Goal: Use online tool/utility: Utilize a website feature to perform a specific function

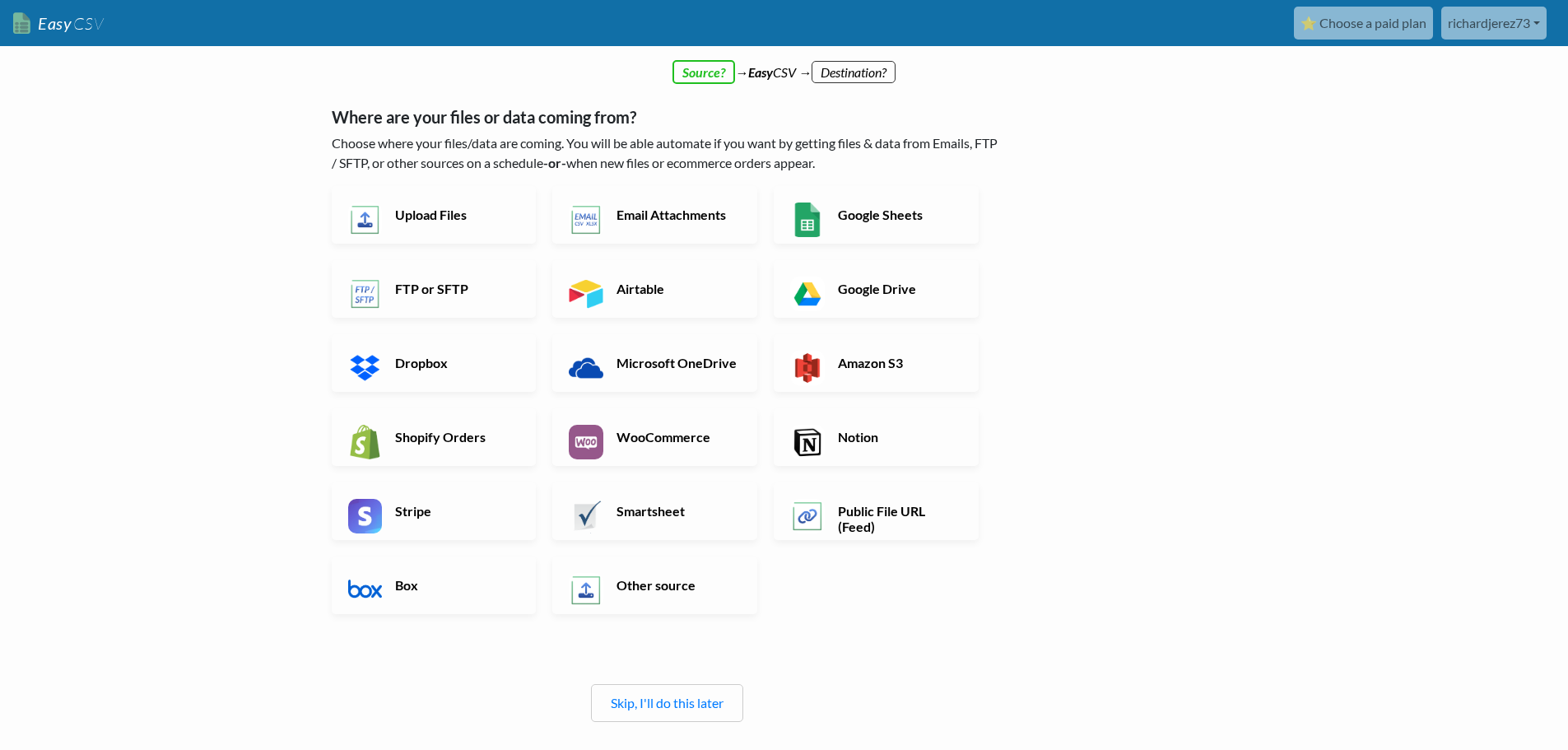
click at [1465, 103] on body "Easy CSV ⭐ Choose a paid plan richardjerez73 Richardjerez73 All Flows All CSV G…" at bounding box center [784, 441] width 1568 height 883
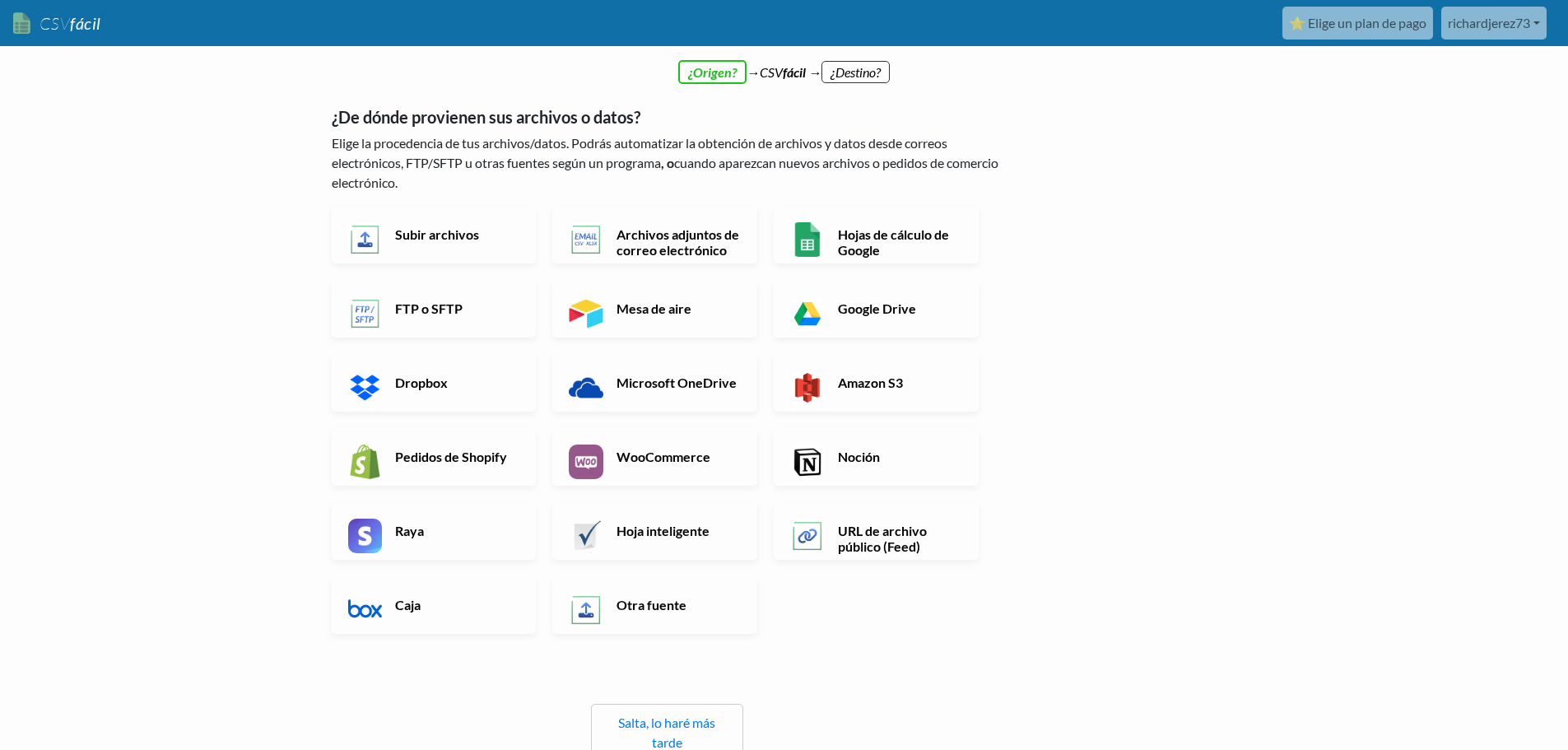
click at [1045, 261] on div "← atrás ¡Gracias por registrarte! Configura tu flujo de importación y página de…" at bounding box center [784, 501] width 938 height 839
click at [877, 240] on font "Hojas de cálculo de Google" at bounding box center [894, 241] width 111 height 31
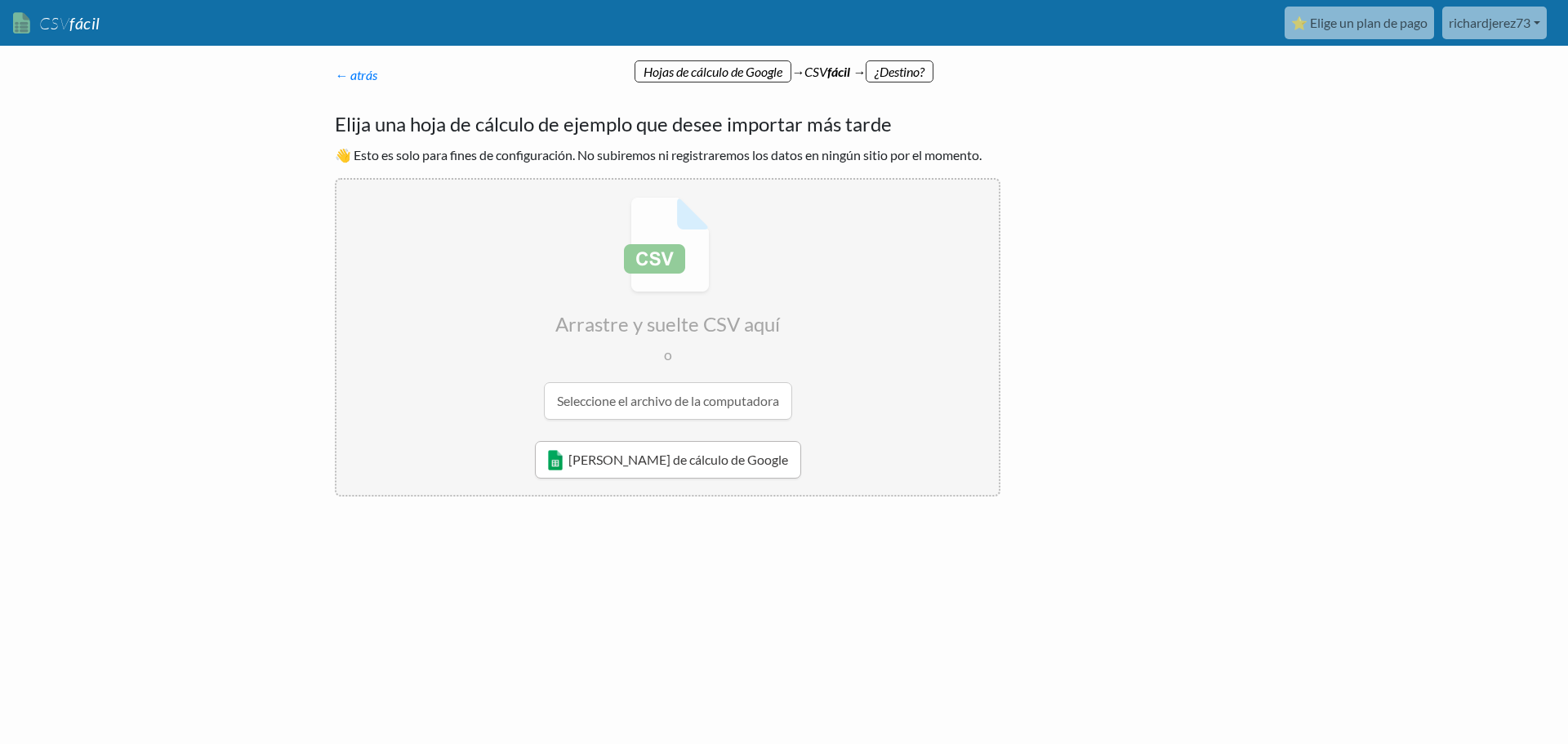
click at [655, 463] on font "[PERSON_NAME] de cálculo de Google" at bounding box center [678, 460] width 219 height 16
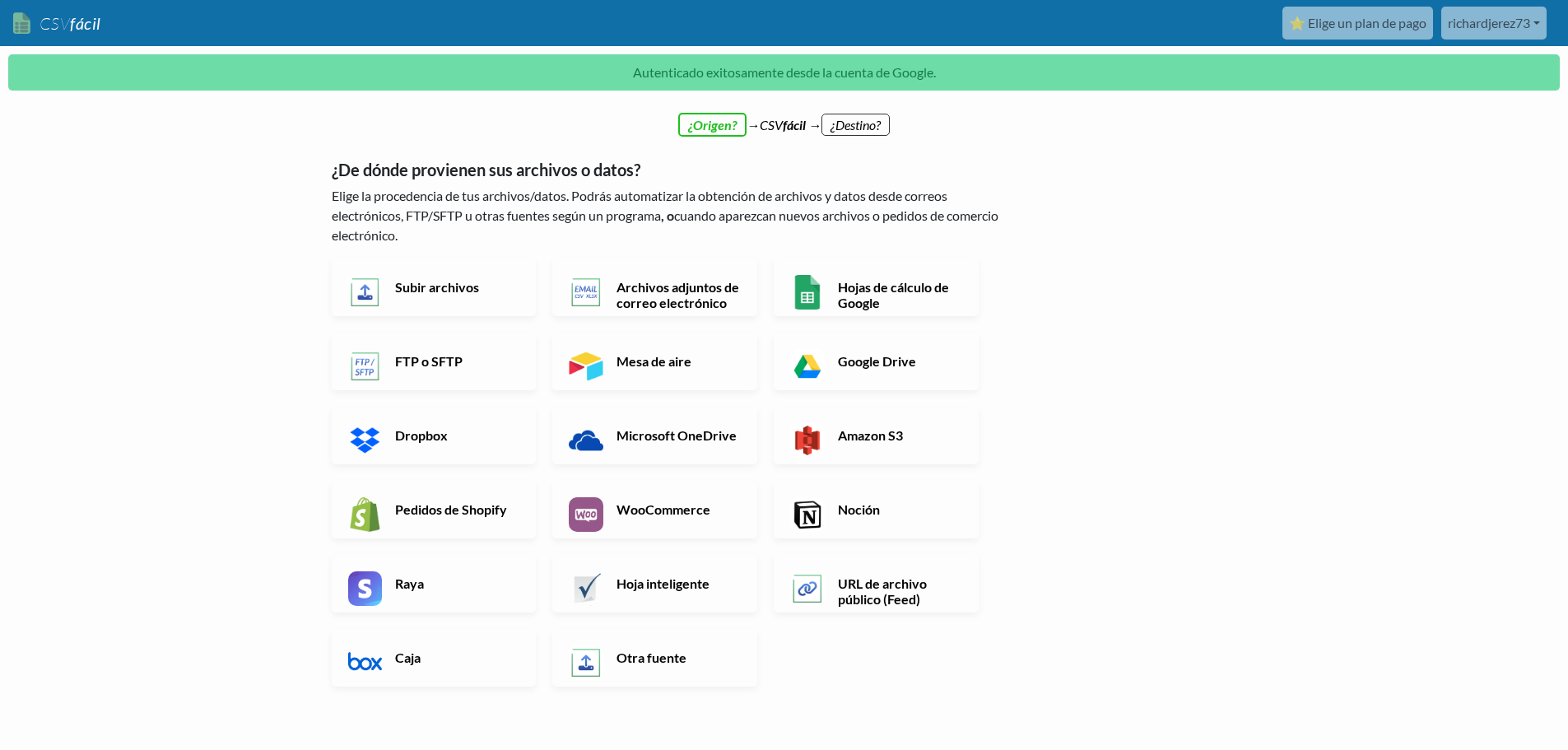
click at [860, 289] on font "Hojas de cálculo de Google" at bounding box center [894, 295] width 111 height 31
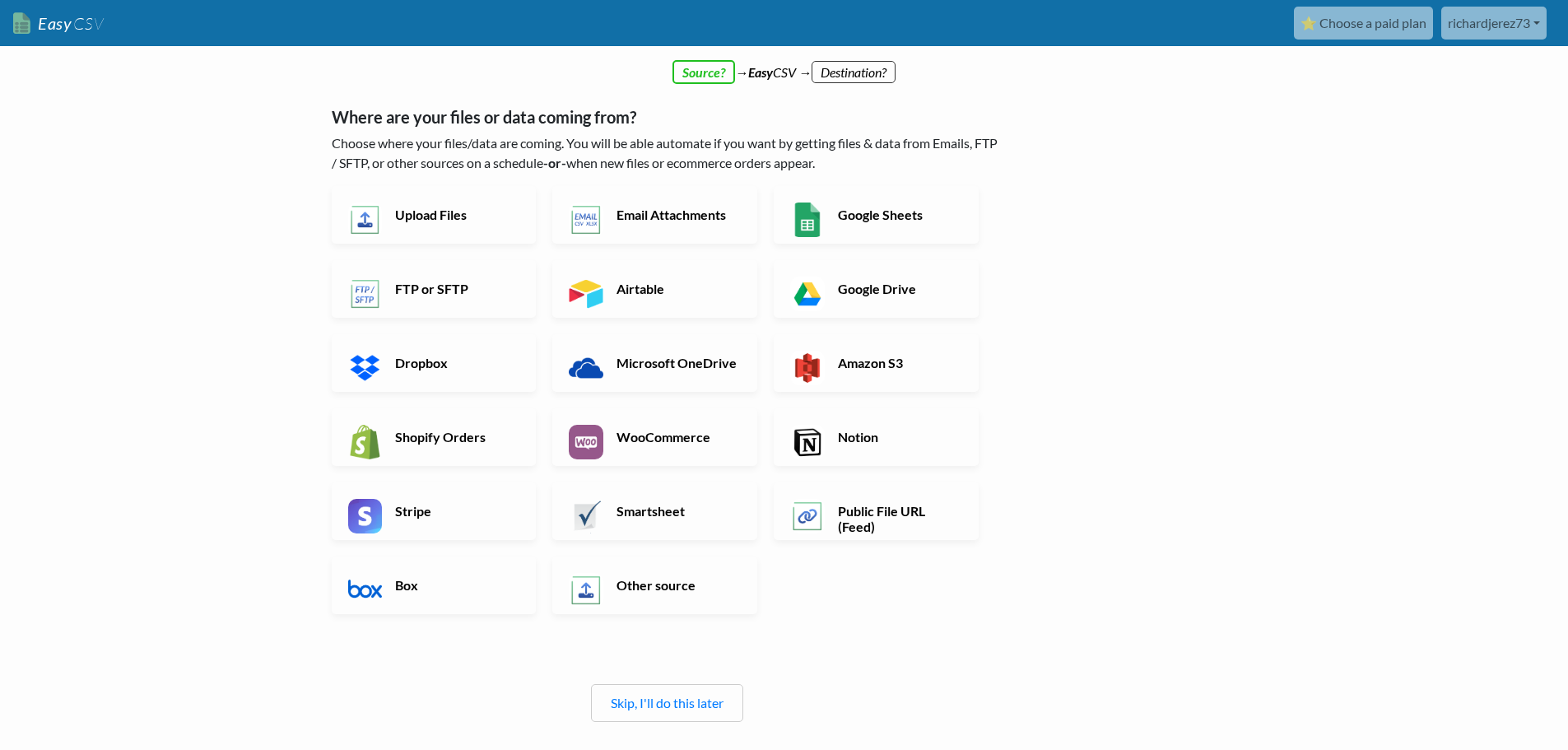
click at [1120, 256] on div "← back Thanks for signing up! Set up your Import Flow and Upload Page in 1 minu…" at bounding box center [784, 482] width 938 height 800
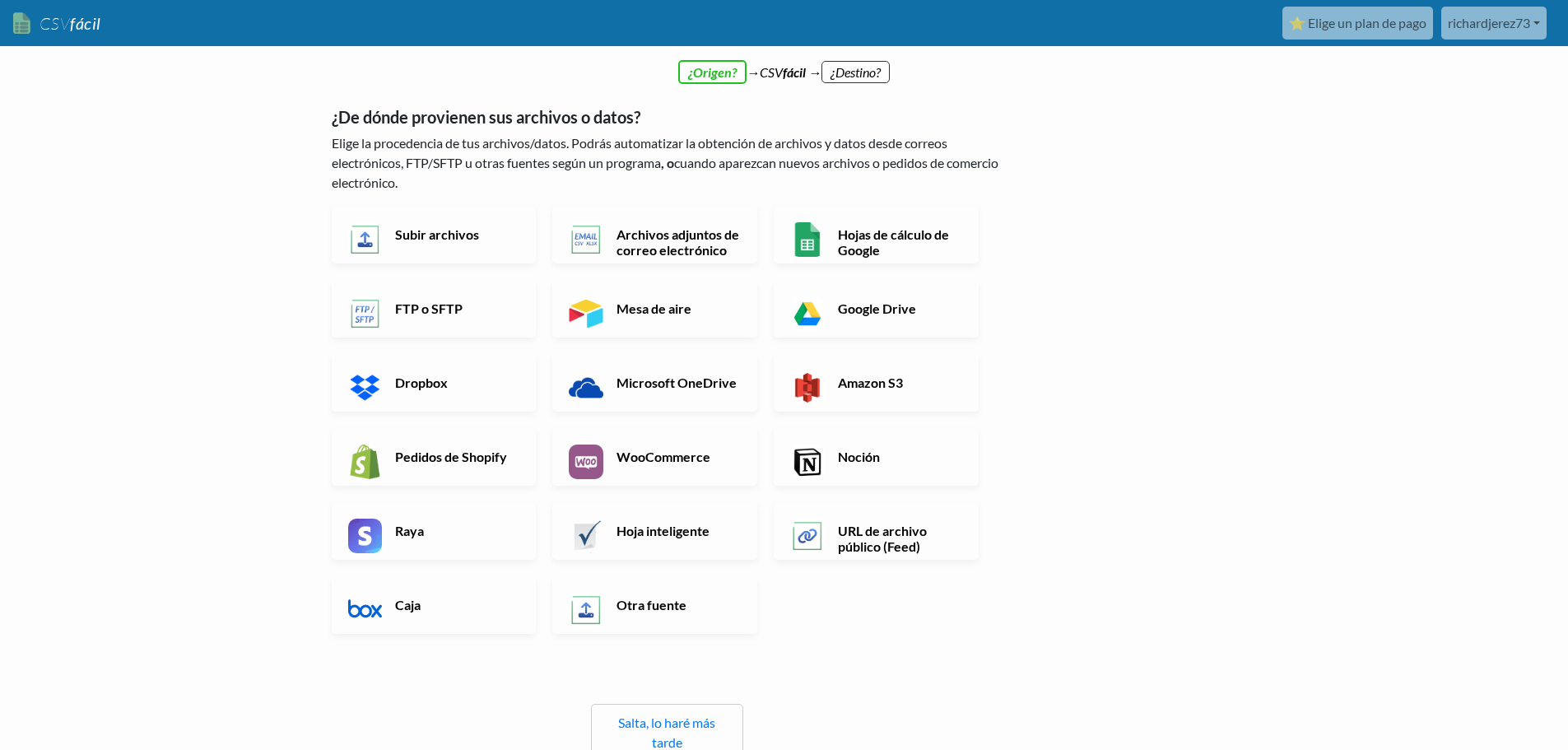
click at [1242, 170] on div "← atrás ¡Gracias por registrarte! Configura tu flujo de importación y página de…" at bounding box center [784, 501] width 938 height 839
